Goal: Task Accomplishment & Management: Use online tool/utility

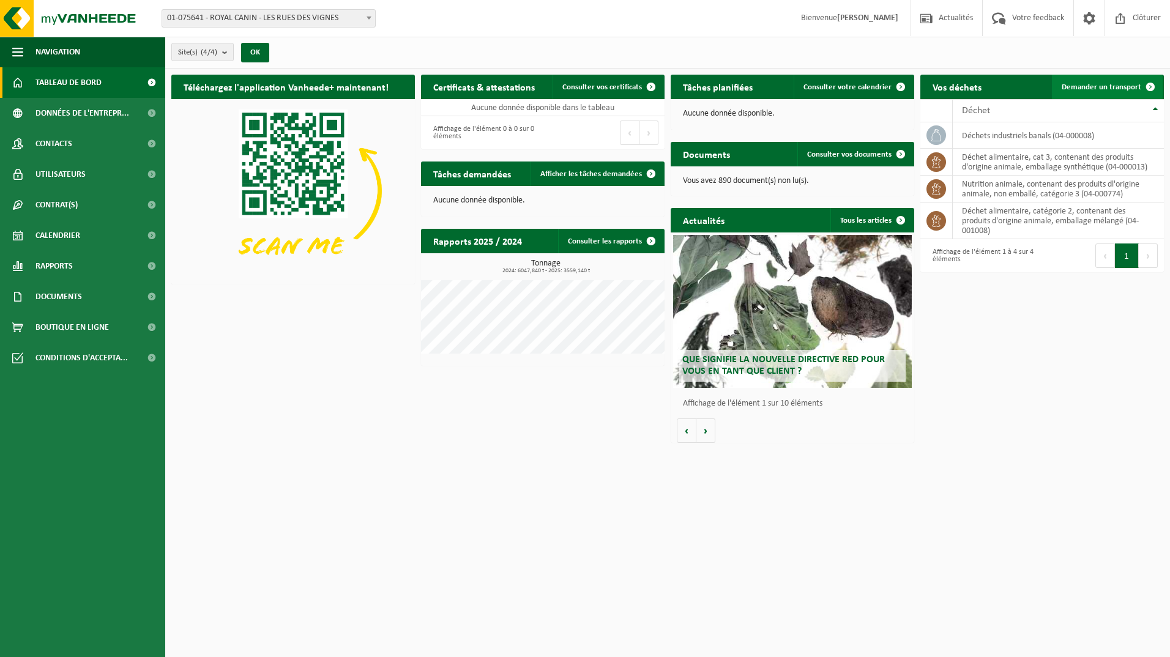
click at [1088, 83] on span "Demander un transport" at bounding box center [1102, 87] width 80 height 8
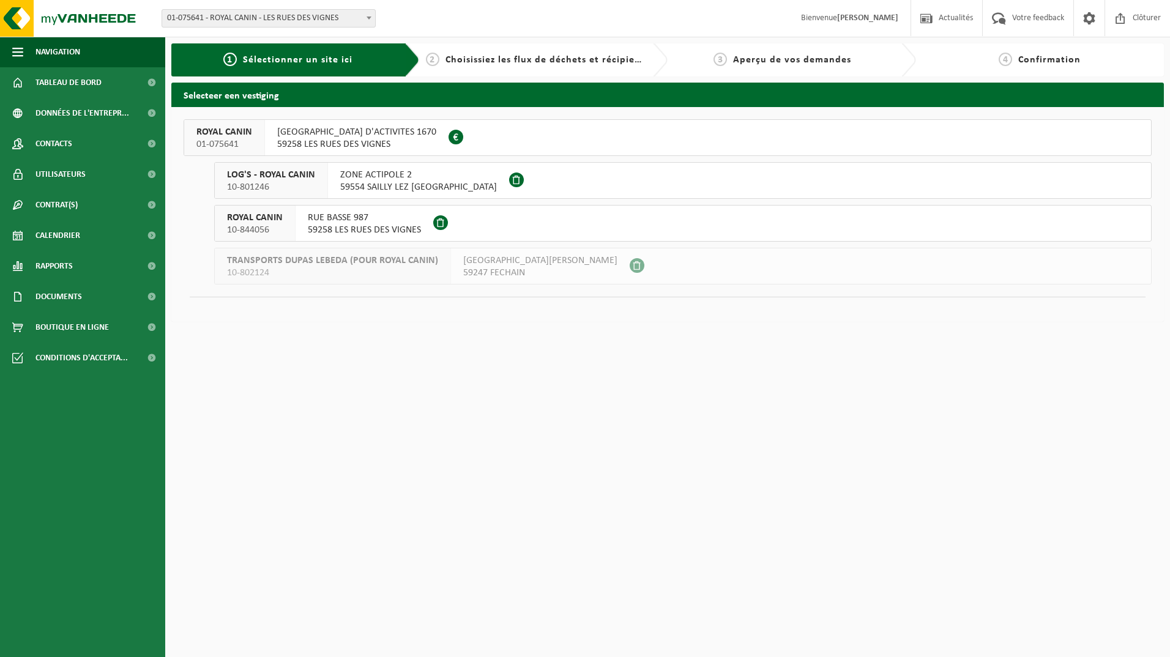
click at [370, 132] on span "[GEOGRAPHIC_DATA] D'ACTIVITES 1670" at bounding box center [356, 132] width 159 height 12
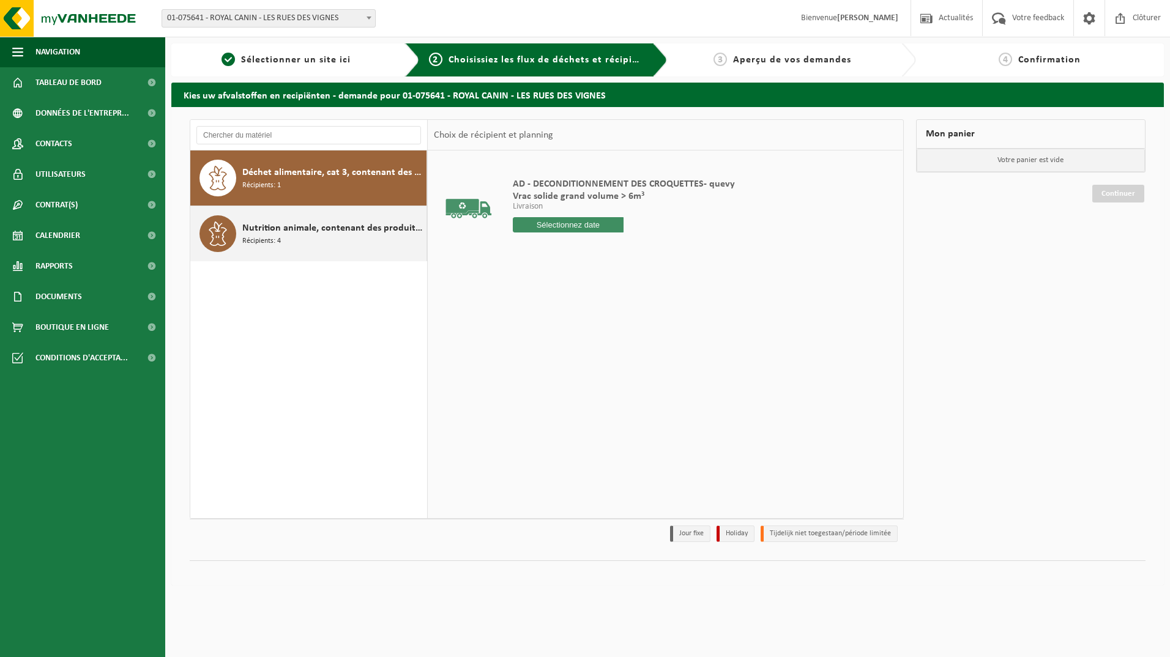
click at [329, 233] on span "Nutrition animale, contenant des produits dl'origine animale, non emballé, caté…" at bounding box center [332, 228] width 181 height 15
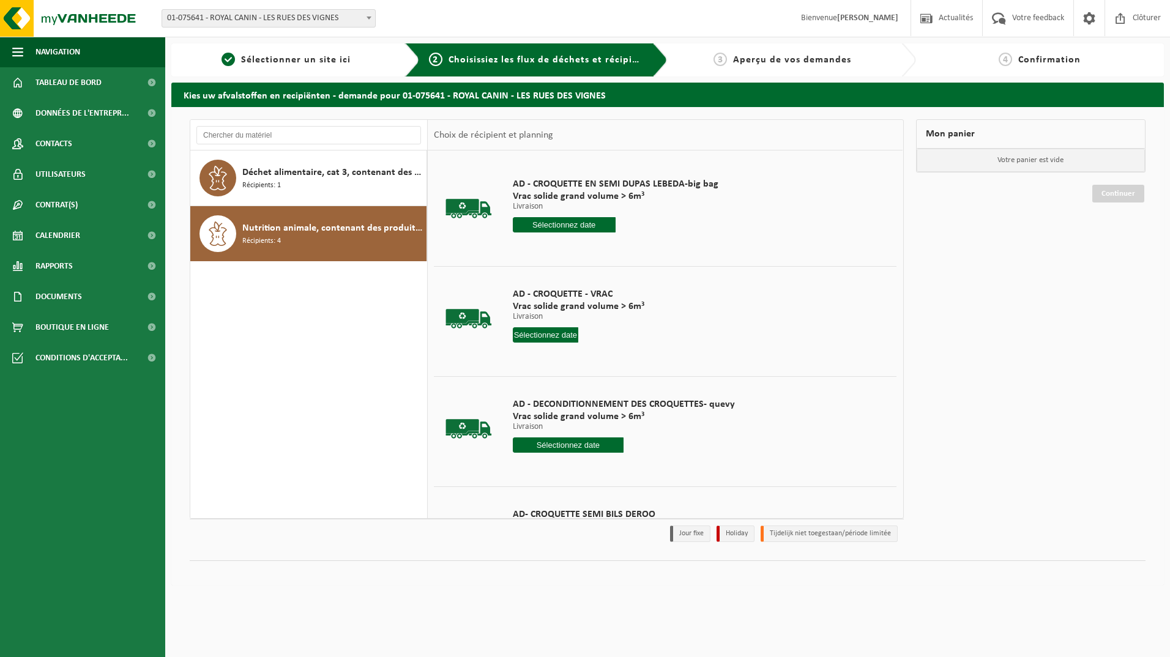
click at [540, 331] on input "text" at bounding box center [546, 334] width 66 height 15
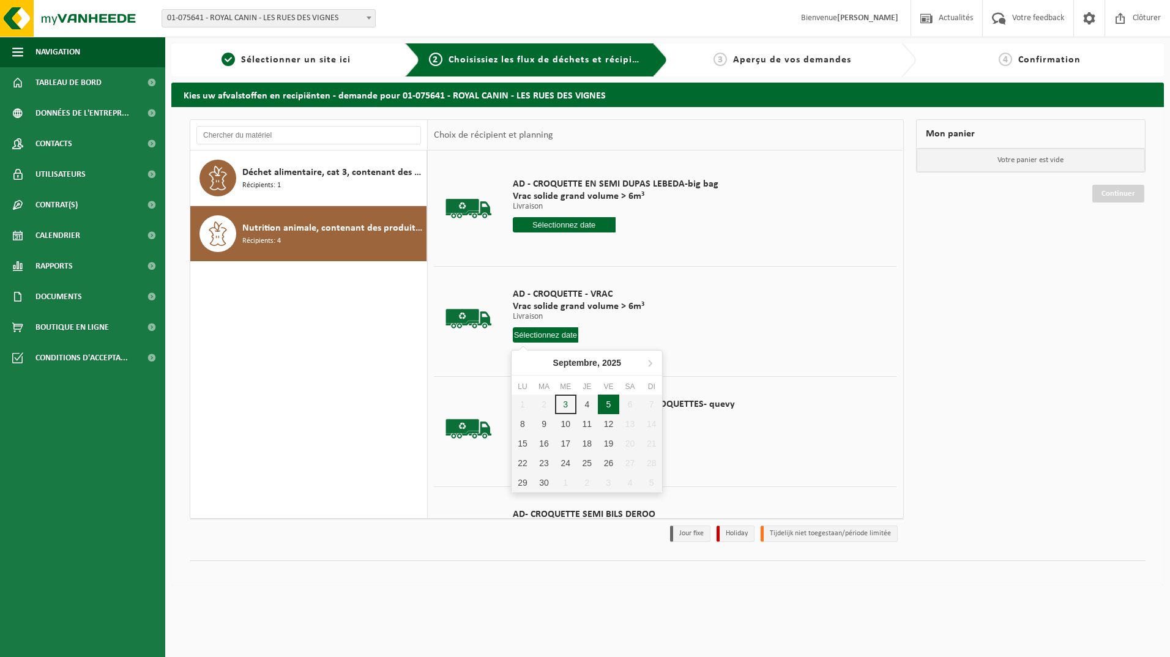
click at [610, 408] on div "5" at bounding box center [608, 405] width 21 height 20
type input "à partir de 2025-09-05"
type input "2025-09-05"
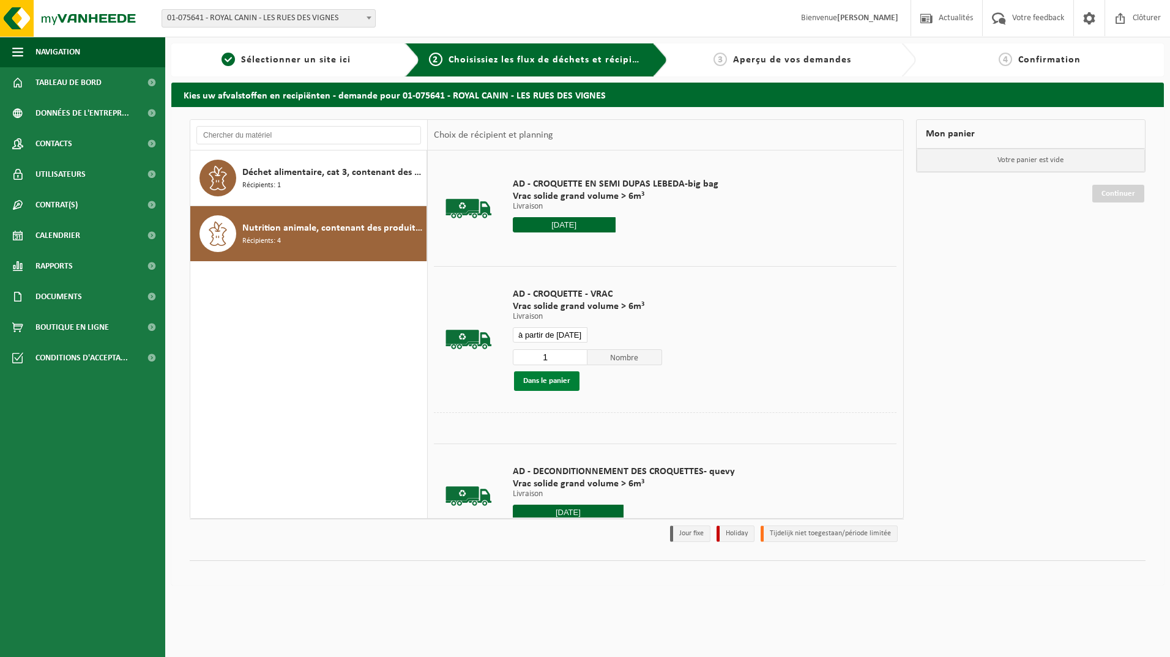
click at [540, 378] on button "Dans le panier" at bounding box center [546, 382] width 65 height 20
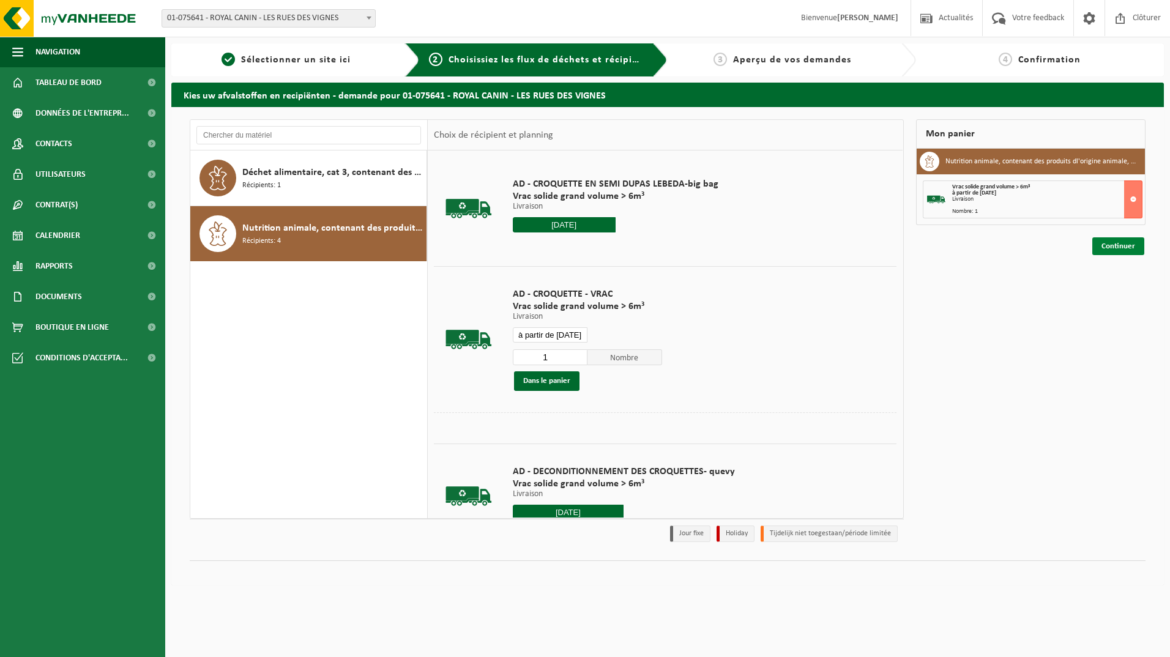
click at [1122, 245] on link "Continuer" at bounding box center [1119, 246] width 52 height 18
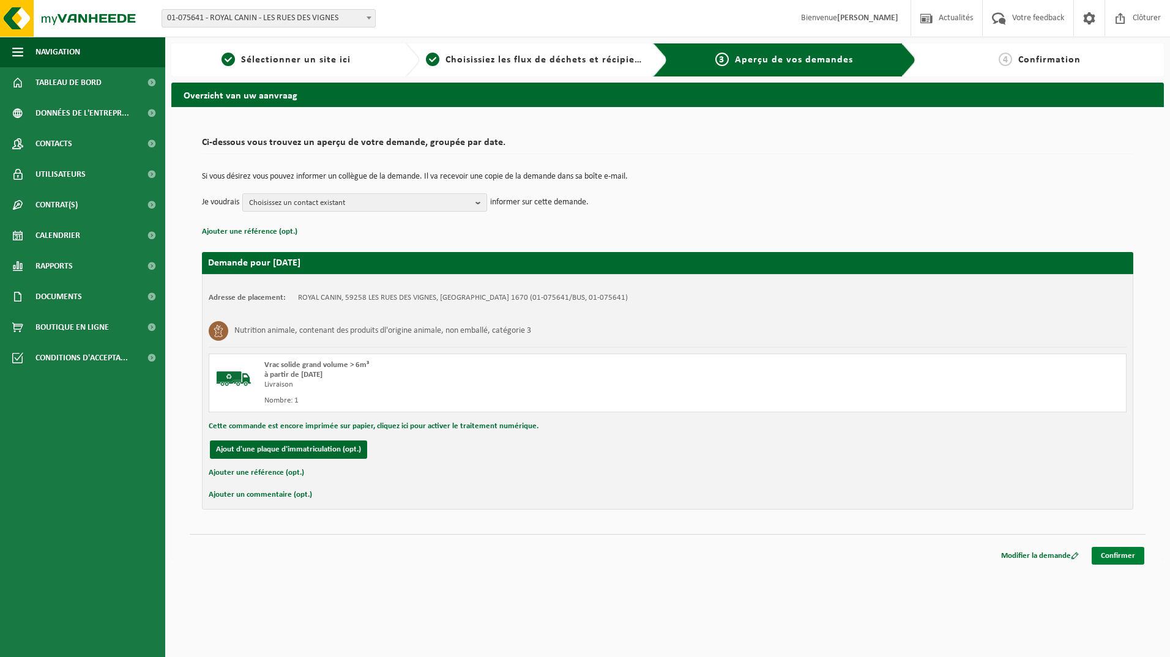
click at [1120, 548] on link "Confirmer" at bounding box center [1118, 556] width 53 height 18
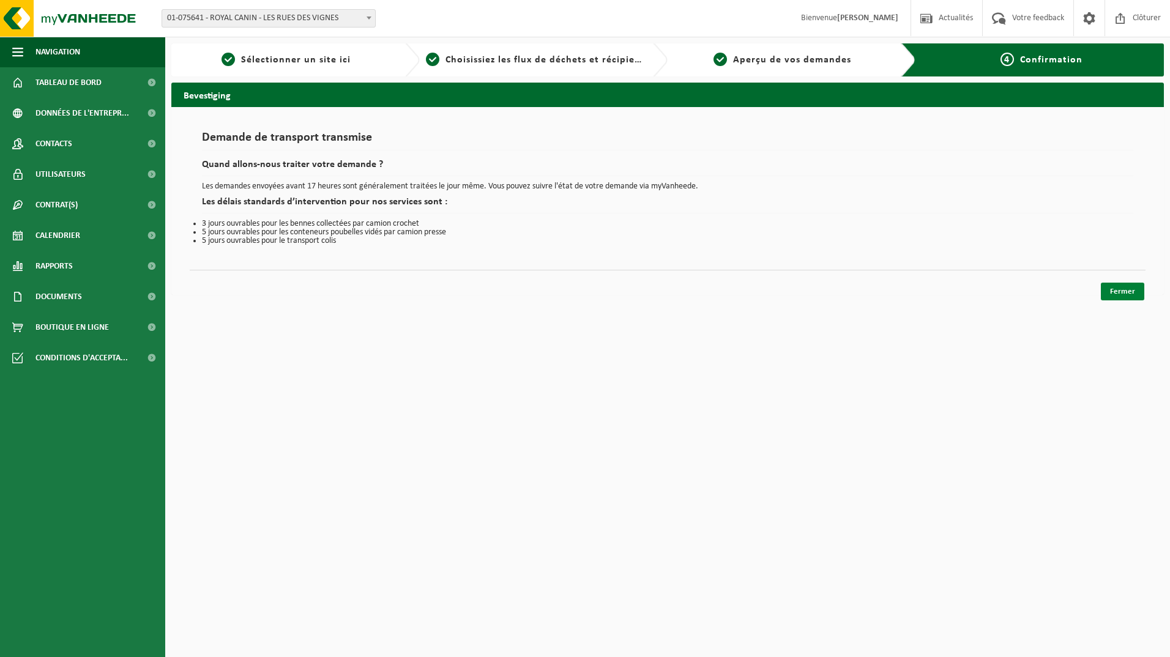
click at [1127, 284] on link "Fermer" at bounding box center [1122, 292] width 43 height 18
